Goal: Communication & Community: Answer question/provide support

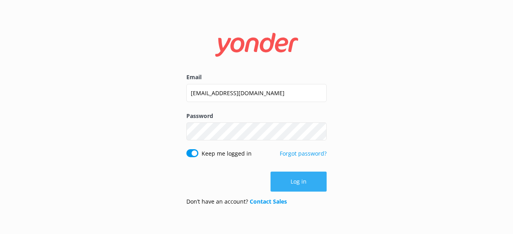
click at [318, 183] on button "Log in" at bounding box center [298, 182] width 56 height 20
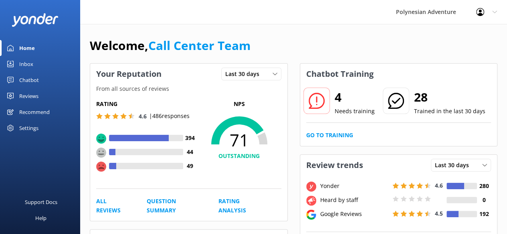
click at [16, 66] on link "Inbox" at bounding box center [40, 64] width 80 height 16
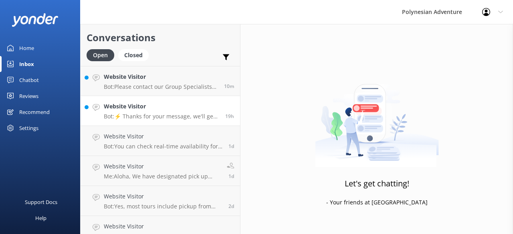
click at [121, 111] on h4 "Website Visitor" at bounding box center [161, 106] width 115 height 9
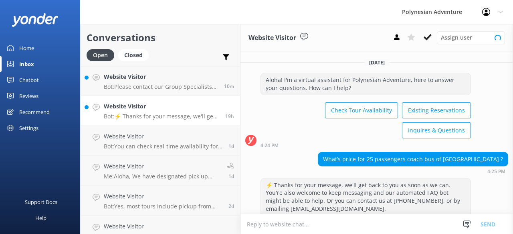
scroll to position [28, 0]
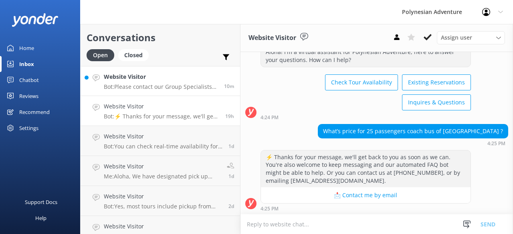
click at [159, 83] on p "Bot: Please contact our Group Specialists at [PHONE_NUMBER] or request a custom…" at bounding box center [161, 86] width 114 height 7
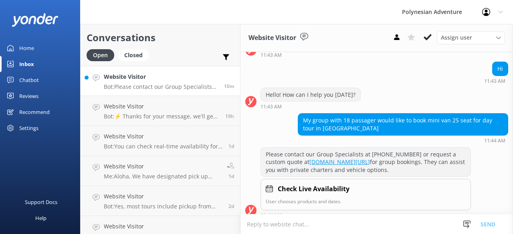
scroll to position [97, 0]
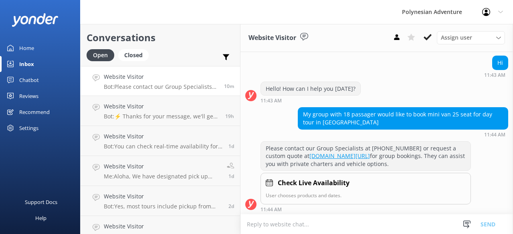
drag, startPoint x: 390, startPoint y: 162, endPoint x: 260, endPoint y: 141, distance: 131.5
click at [260, 141] on div "Please contact our Group Specialists at [PHONE_NUMBER] or request a custom quot…" at bounding box center [365, 176] width 210 height 71
copy div "Please contact our Group Specialists at [PHONE_NUMBER] or request a custom quot…"
click at [178, 124] on link "Website Visitor Bot: ⚡ Thanks for your message, we'll get back to you as soon a…" at bounding box center [160, 111] width 159 height 30
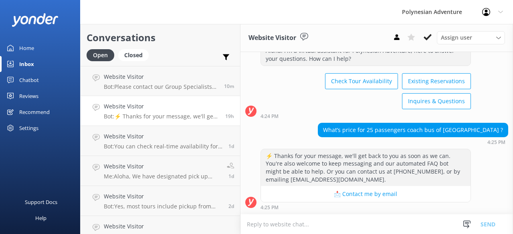
scroll to position [28, 0]
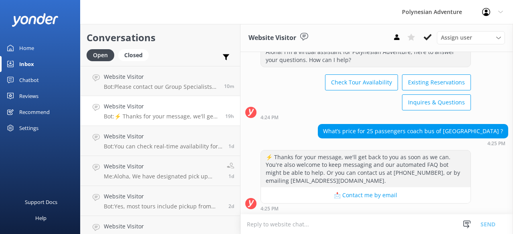
click at [318, 222] on textarea at bounding box center [376, 225] width 272 height 20
click at [425, 226] on textarea at bounding box center [376, 225] width 272 height 20
paste textarea "Please contact our Group Specialists at [PHONE_NUMBER] or request a custom quot…"
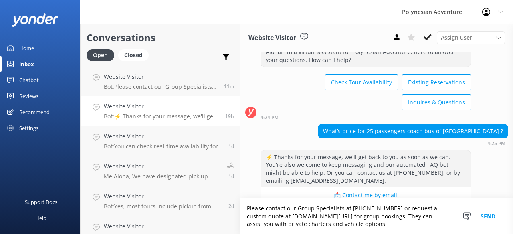
scroll to position [43, 0]
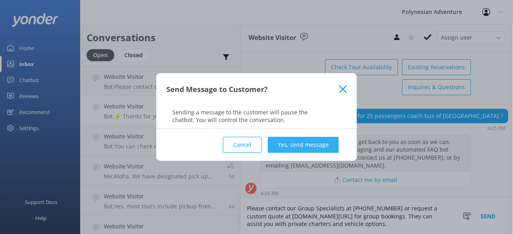
type textarea "Please contact our Group Specialists at [PHONE_NUMBER] or request a custom quot…"
click at [303, 149] on button "Yes, send message" at bounding box center [303, 145] width 71 height 16
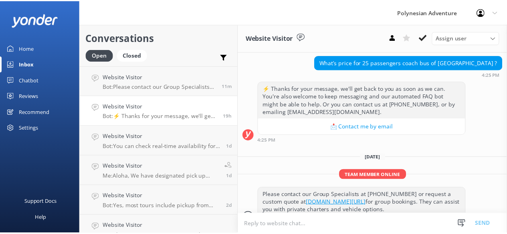
scroll to position [111, 0]
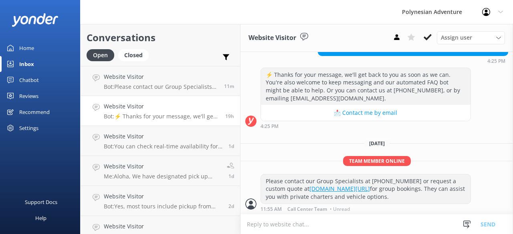
click at [31, 48] on div "Home" at bounding box center [26, 48] width 15 height 16
